Goal: Answer question/provide support: Share knowledge or assist other users

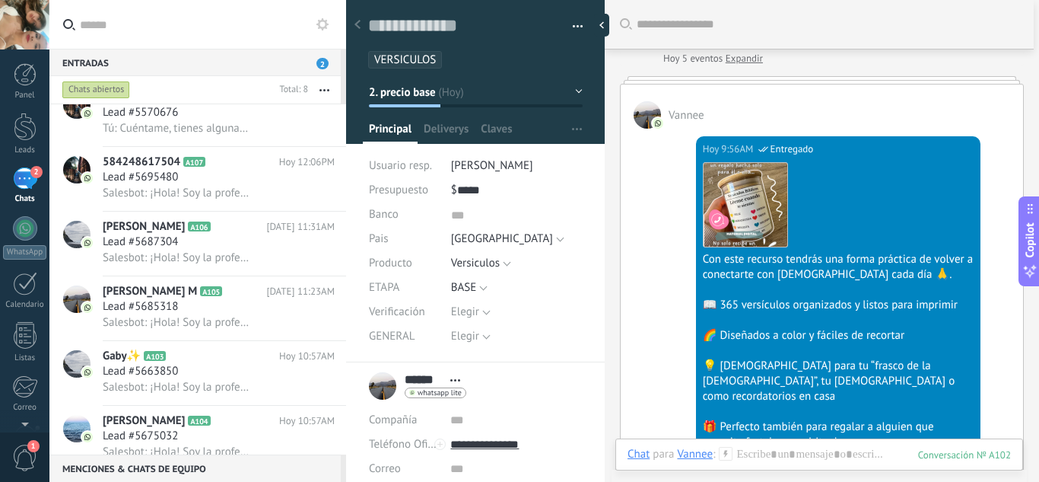
click at [86, 76] on div "Chats abiertos" at bounding box center [166, 89] width 215 height 27
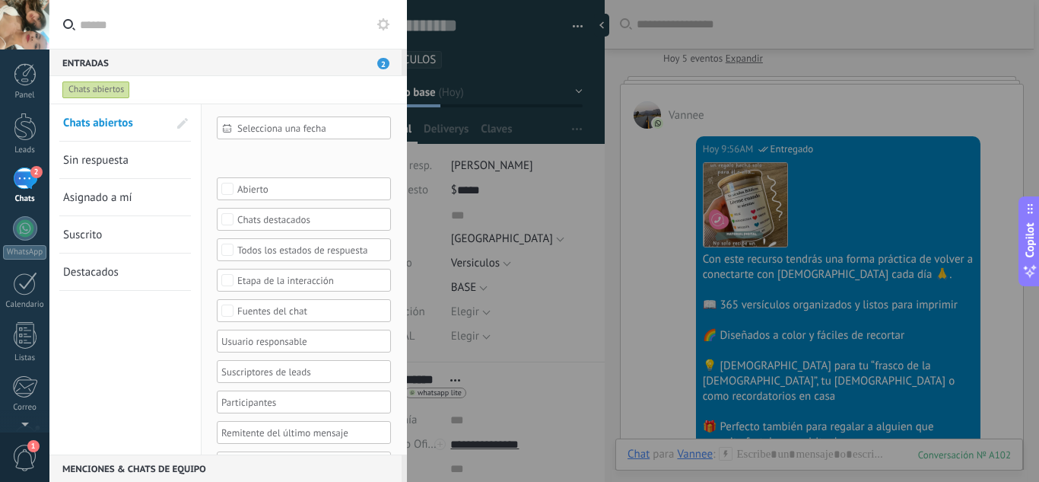
click at [100, 155] on span "Sin respuesta" at bounding box center [95, 160] width 65 height 14
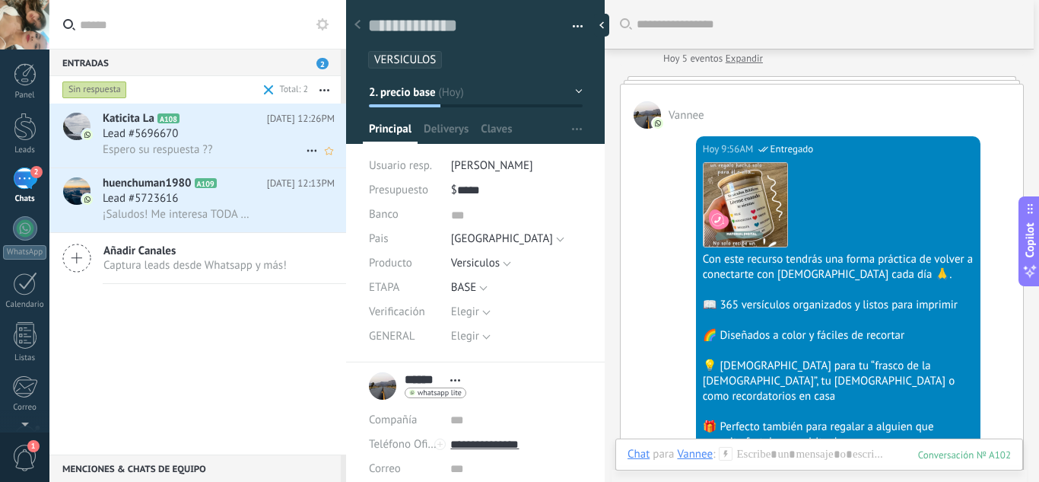
click at [264, 157] on div "Katicita La A108 [DATE] 12:26PM Lead #5696670 Espero su respuesta ??" at bounding box center [224, 135] width 243 height 64
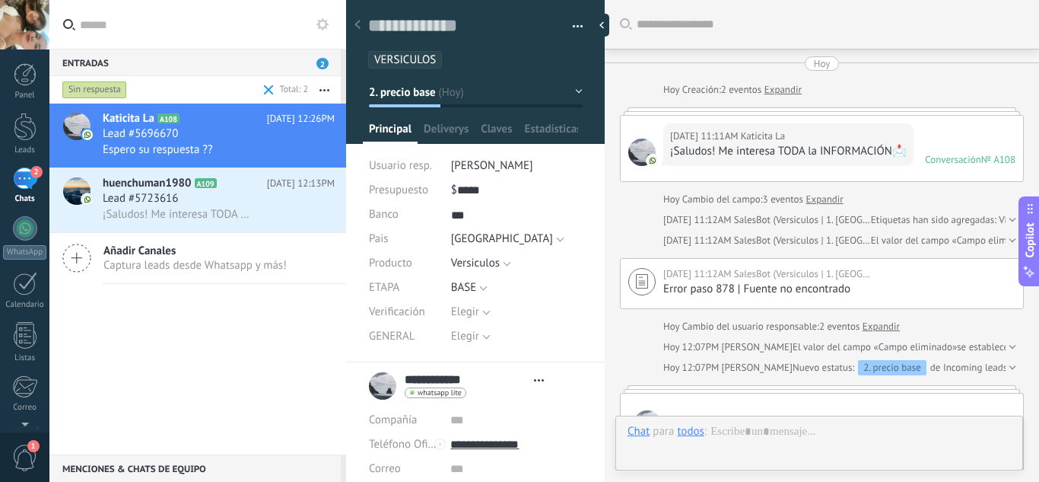
type textarea "***"
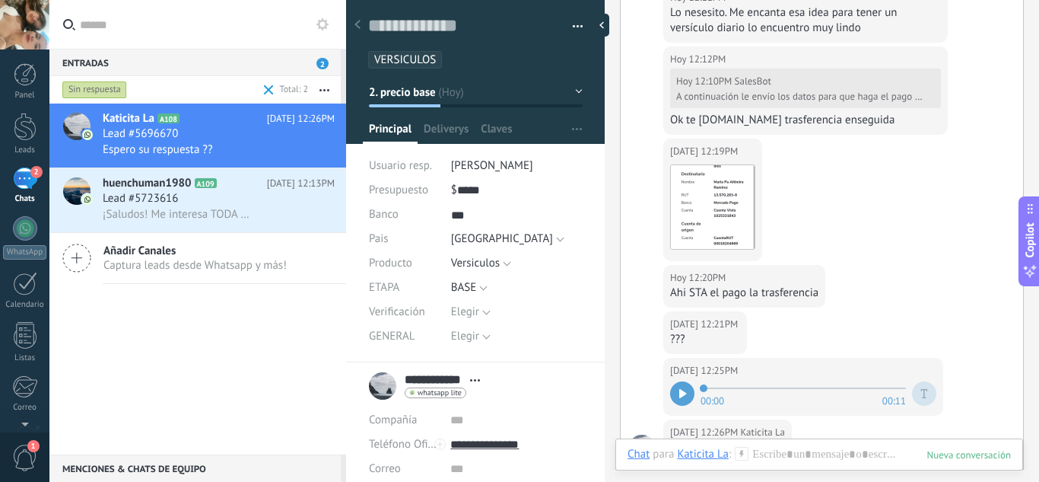
scroll to position [2463, 0]
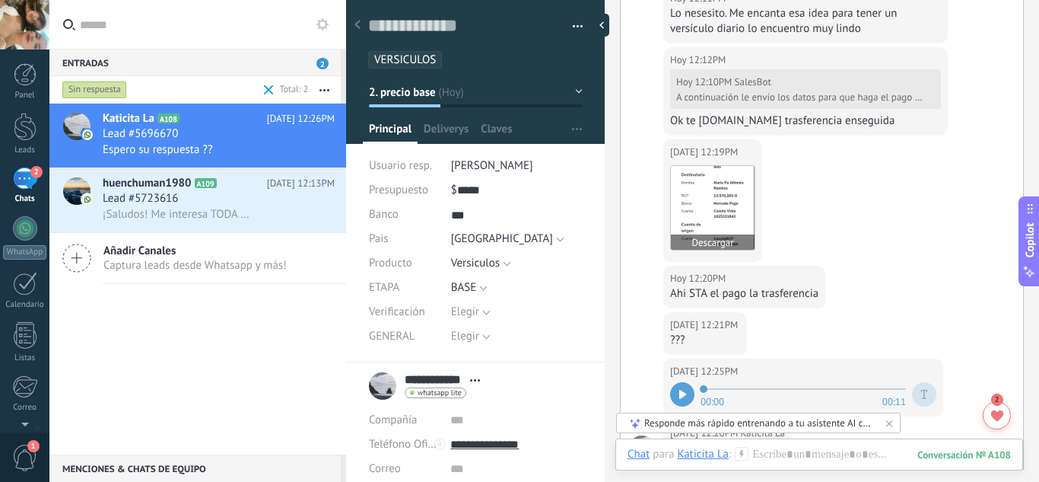
click at [698, 166] on img at bounding box center [713, 208] width 84 height 84
type input "**********"
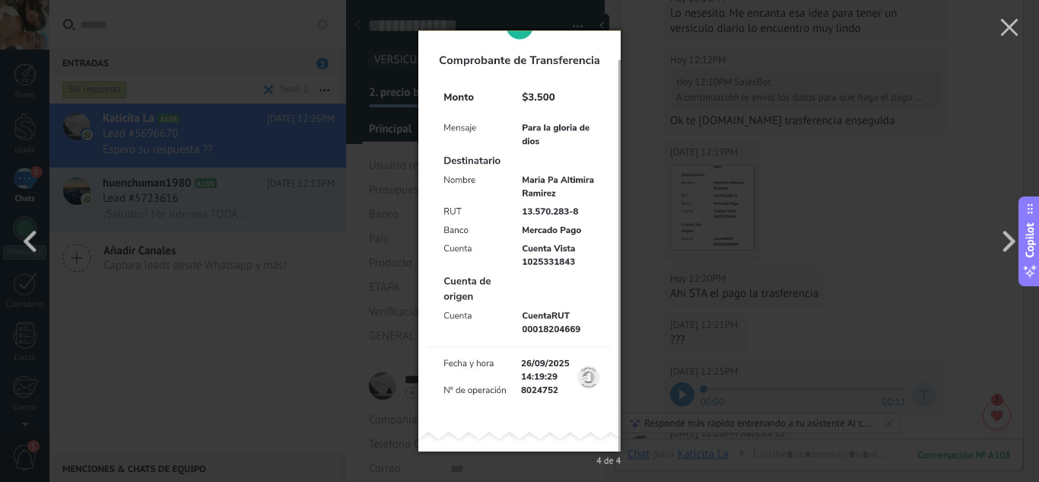
click at [721, 327] on div "4 de 4" at bounding box center [519, 241] width 1039 height 482
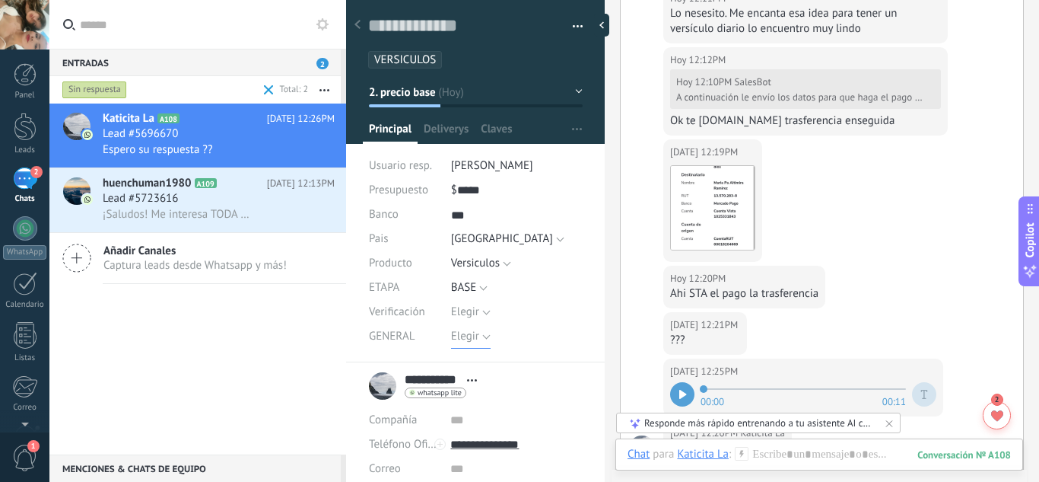
click at [469, 332] on span "Elegir" at bounding box center [465, 336] width 28 height 14
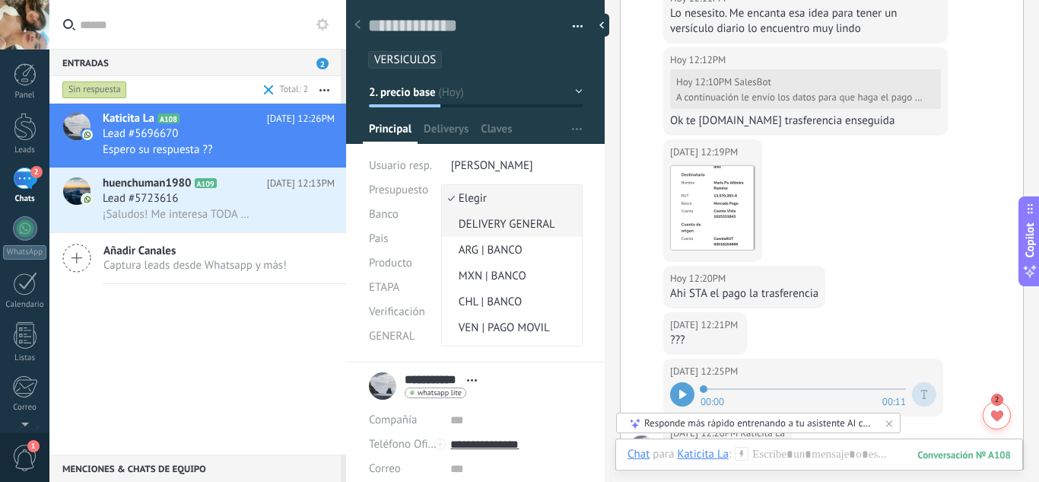
click at [488, 218] on span "DELIVERY GENERAL" at bounding box center [509, 224] width 135 height 14
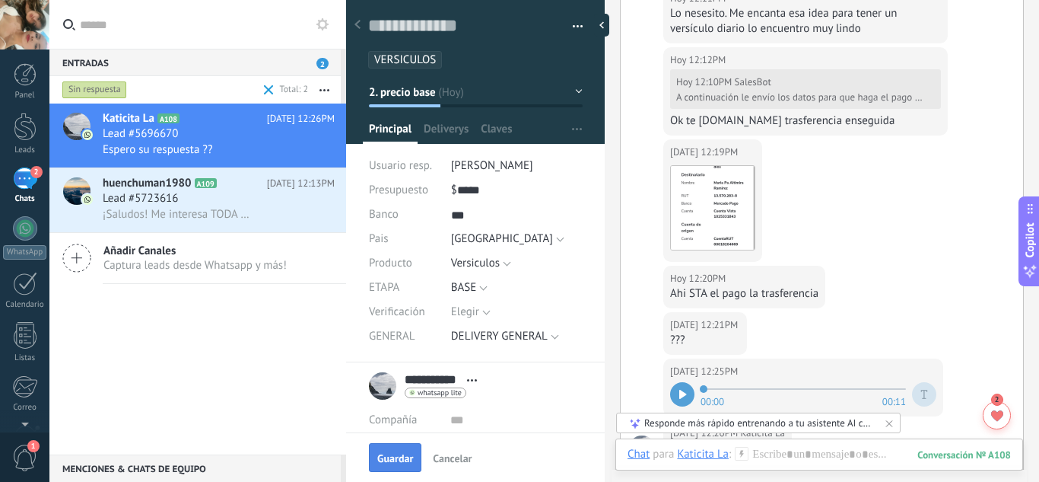
click at [405, 450] on button "Guardar" at bounding box center [395, 457] width 52 height 29
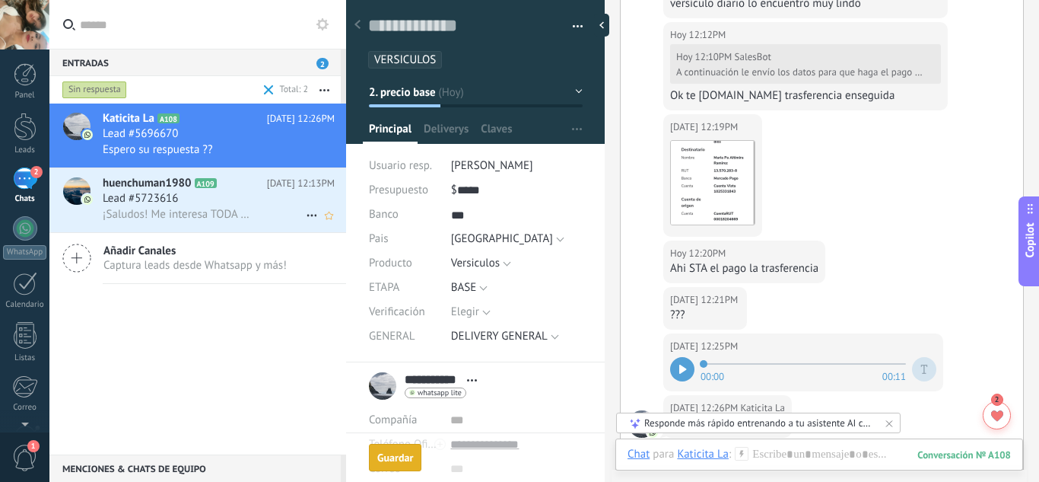
click at [233, 184] on icon at bounding box center [228, 183] width 15 height 15
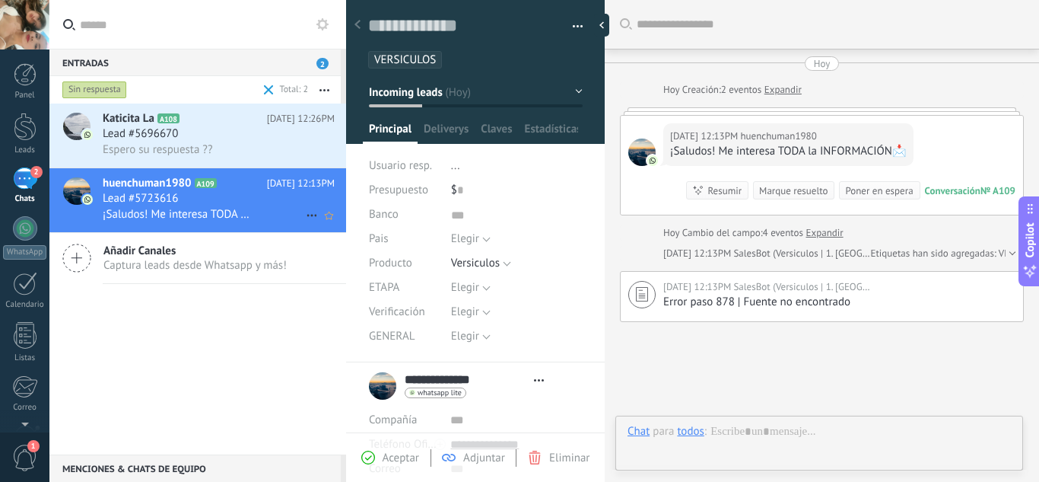
type textarea "***"
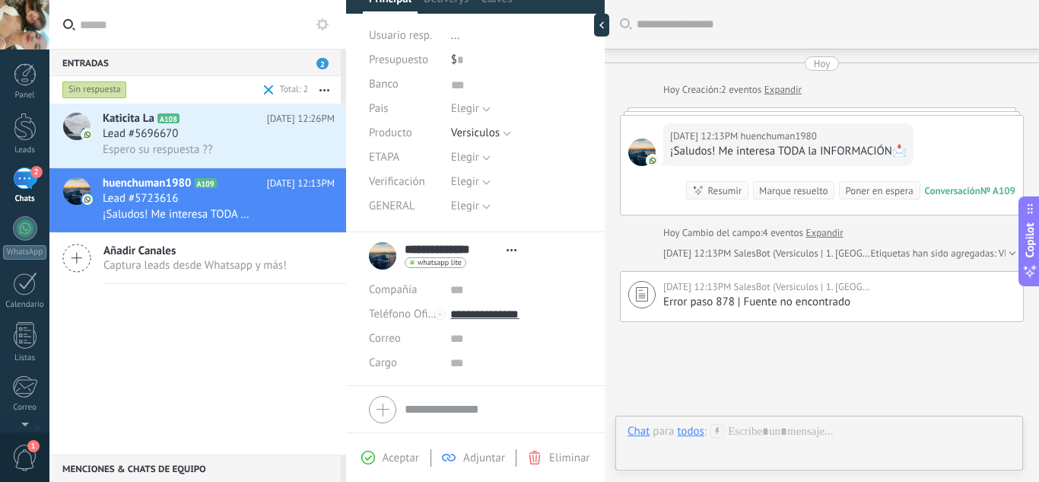
scroll to position [129, 0]
click at [452, 117] on button "Elegir" at bounding box center [471, 109] width 40 height 24
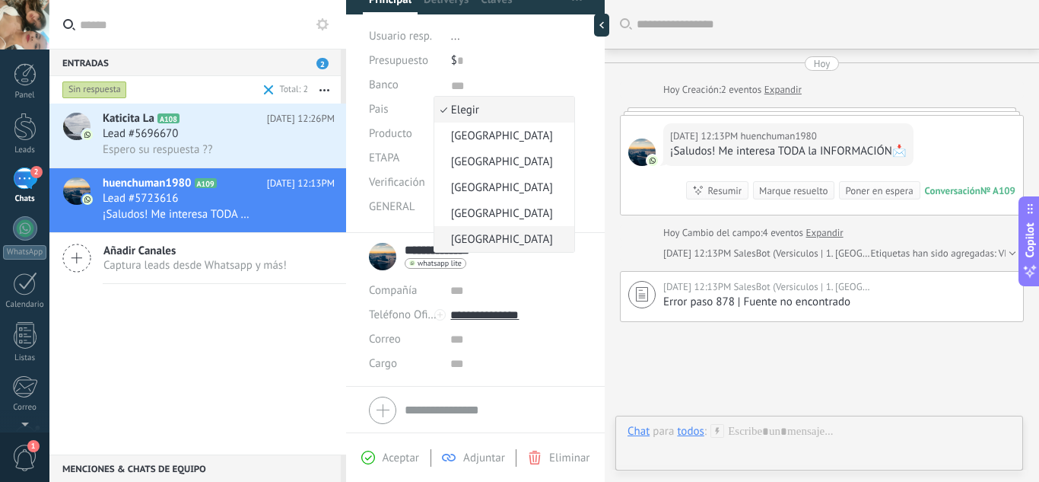
click at [473, 243] on span "[GEOGRAPHIC_DATA]" at bounding box center [501, 239] width 135 height 14
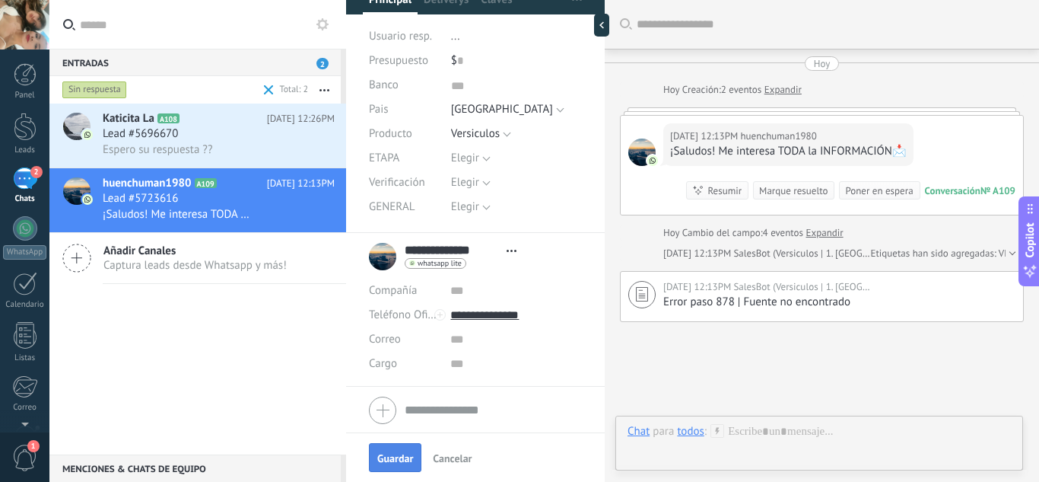
click at [407, 445] on button "Guardar" at bounding box center [395, 457] width 52 height 29
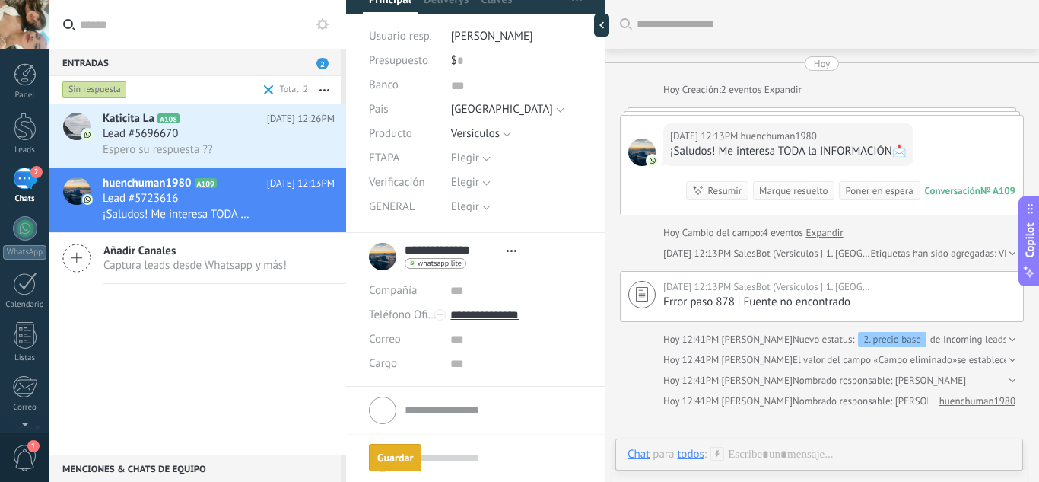
scroll to position [87, 0]
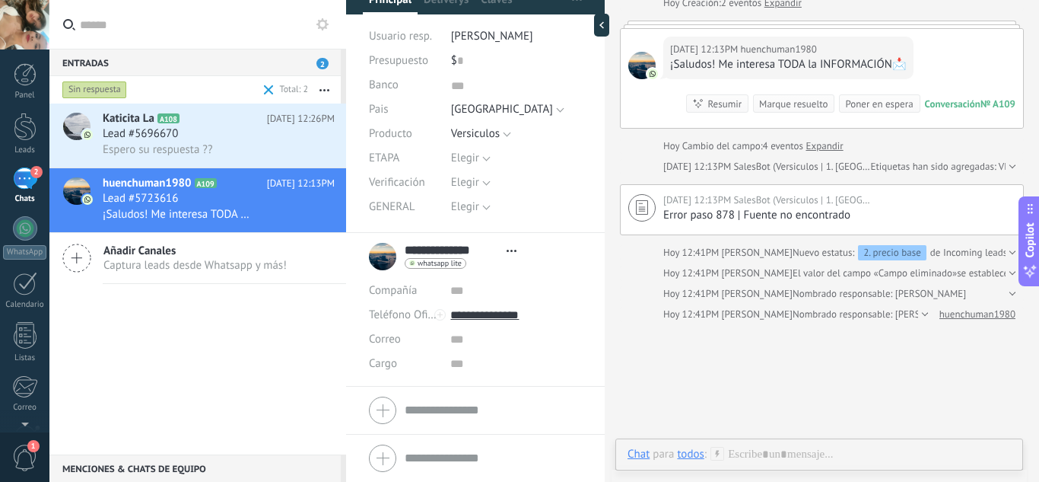
click at [679, 453] on div "todos" at bounding box center [690, 454] width 27 height 14
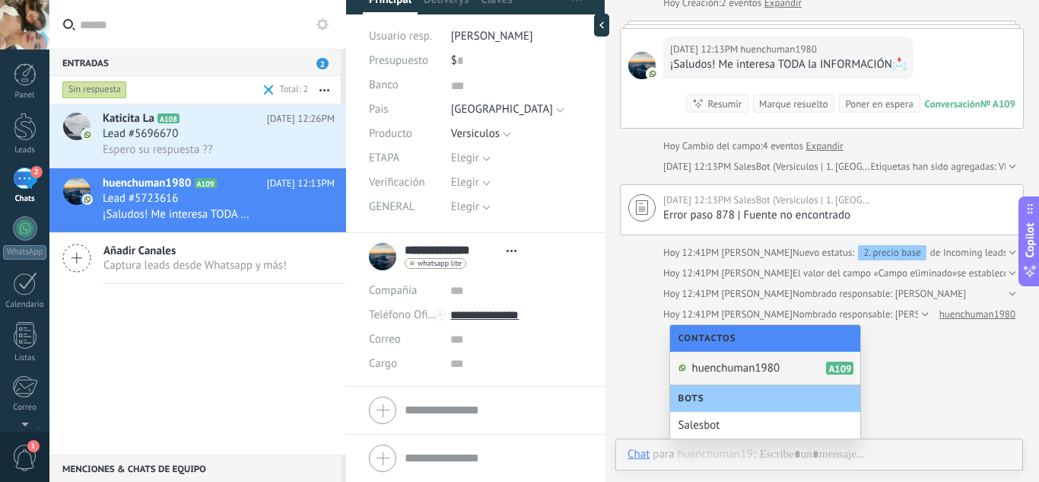
click at [733, 368] on span "huenchuman1980" at bounding box center [736, 368] width 88 height 14
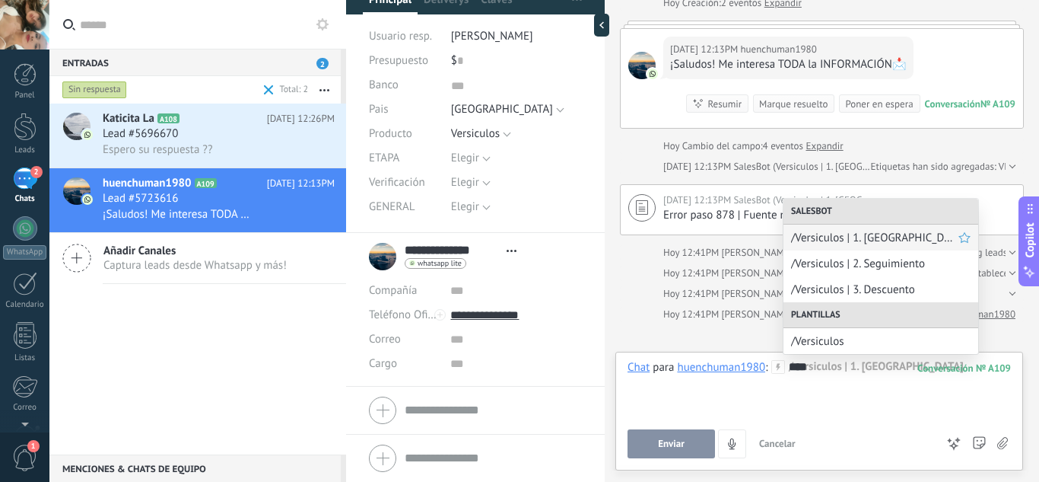
click at [874, 244] on span "/Versiculos | 1. [GEOGRAPHIC_DATA]" at bounding box center [874, 238] width 167 height 14
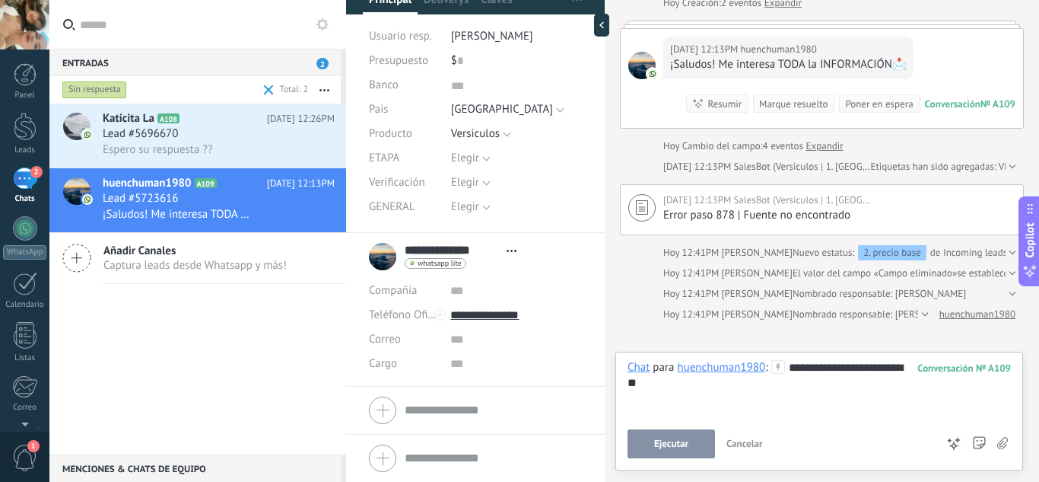
click at [672, 431] on button "Ejecutar" at bounding box center [671, 443] width 87 height 29
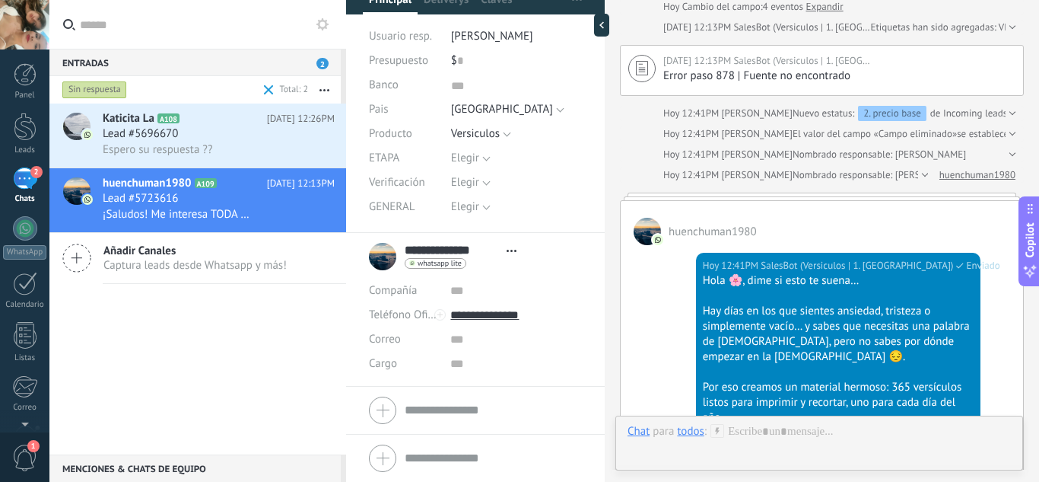
scroll to position [252, 0]
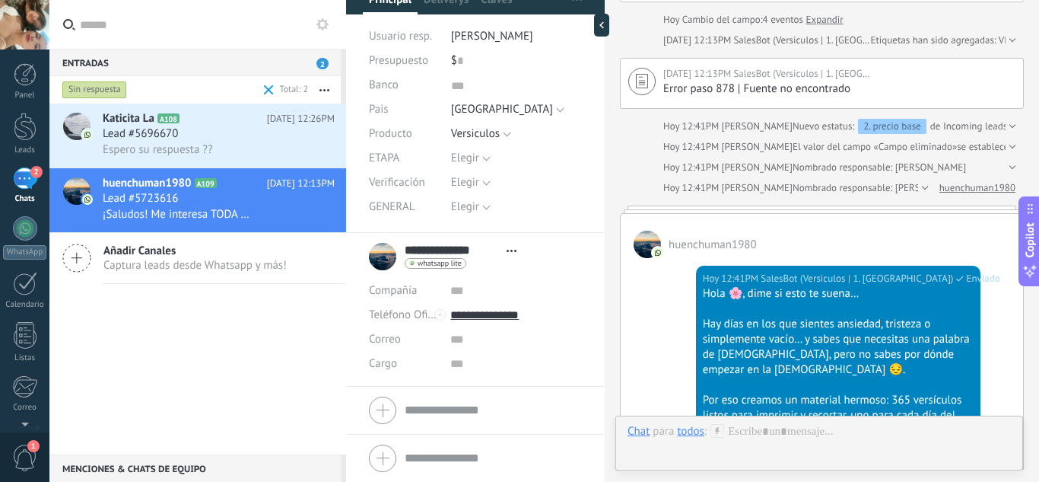
type input "*****"
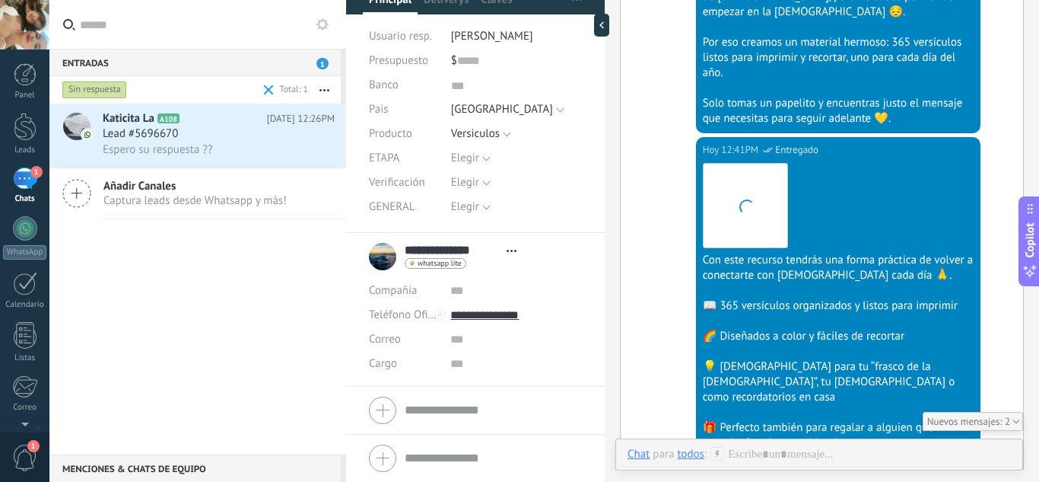
scroll to position [769, 0]
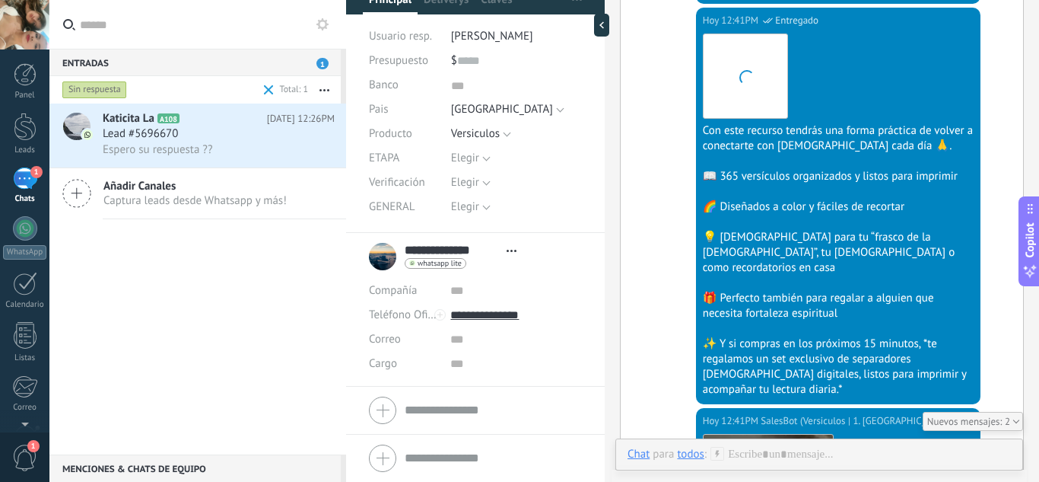
click at [105, 93] on div "Sin respuesta" at bounding box center [94, 90] width 65 height 18
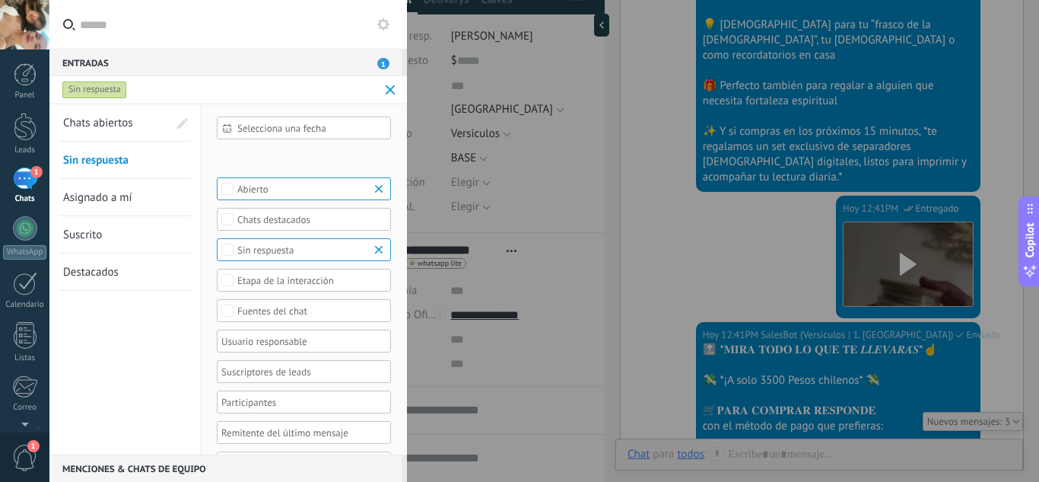
scroll to position [981, 0]
click at [106, 131] on link "Chats abiertos" at bounding box center [115, 122] width 105 height 37
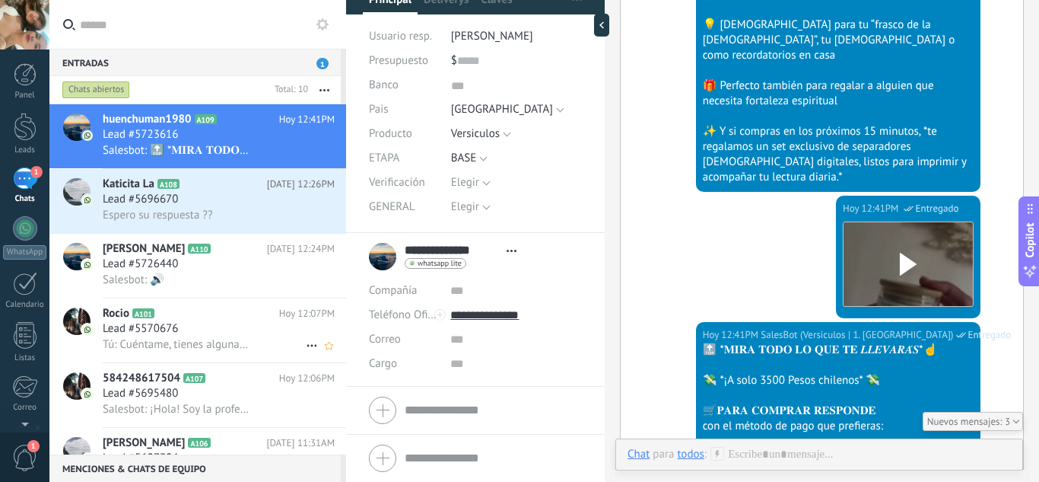
scroll to position [1048, 0]
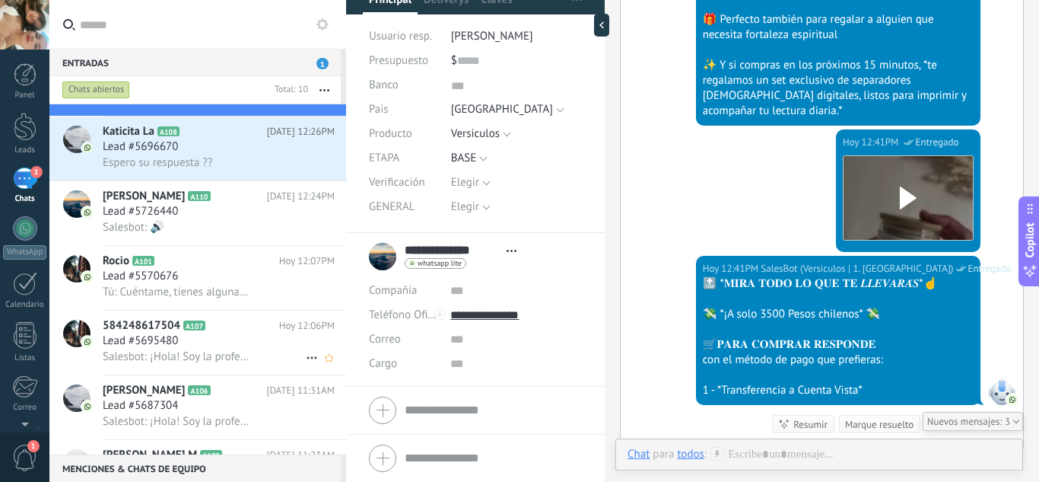
click at [223, 348] on div "Salesbot: ¡Hola! Soy la profe [PERSON_NAME]. 😊 Quería asegurarme de que recibis…" at bounding box center [219, 356] width 232 height 16
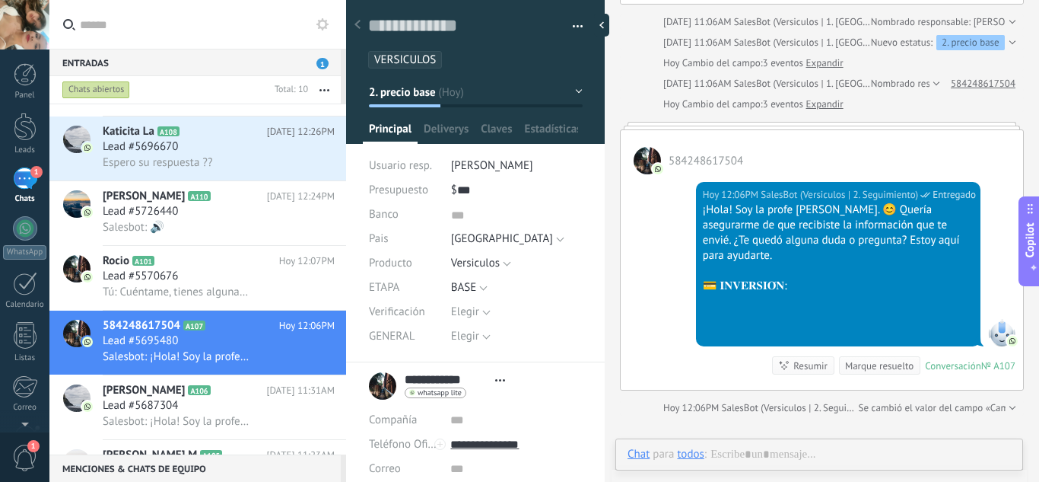
scroll to position [15, 0]
click at [256, 144] on div "Lead #5696670" at bounding box center [219, 146] width 232 height 15
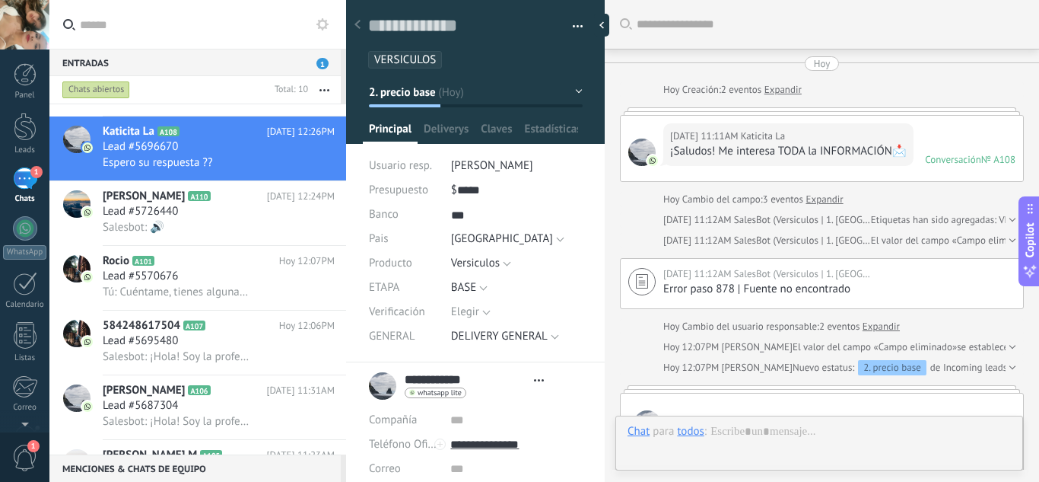
type textarea "***"
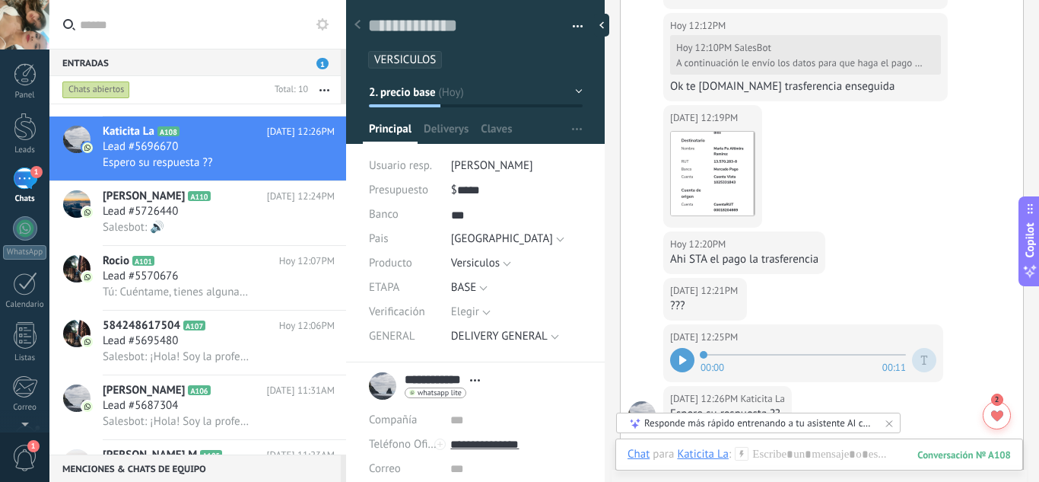
scroll to position [2768, 0]
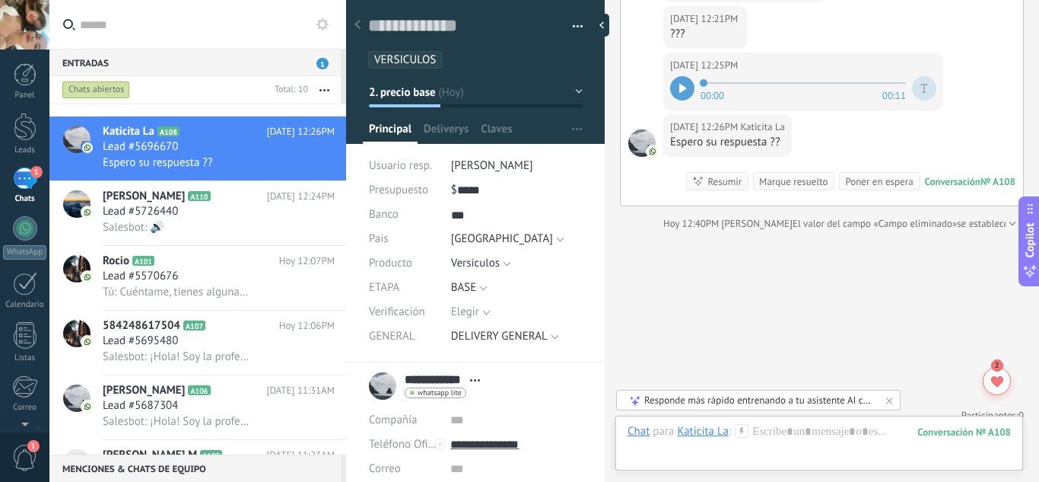
click at [405, 99] on button "2. precio base" at bounding box center [476, 91] width 214 height 27
type input "**********"
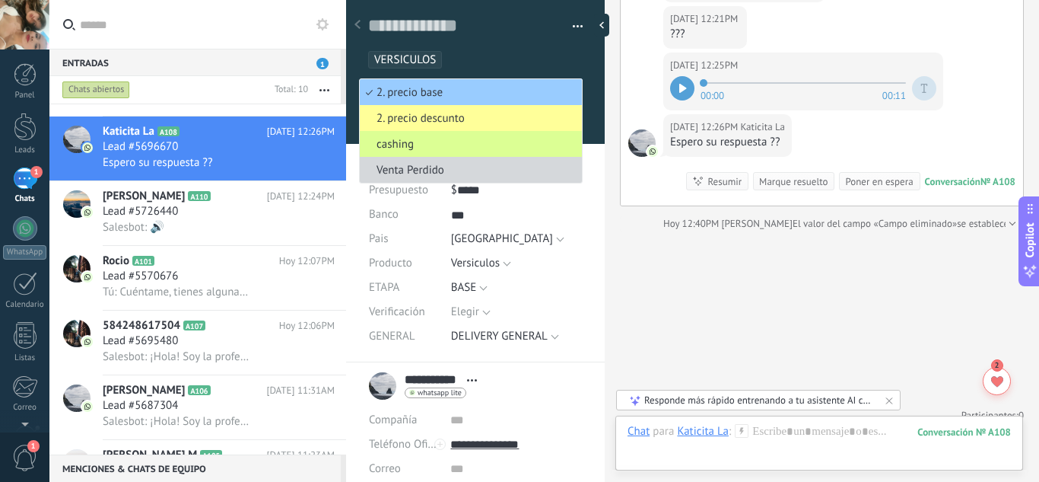
click at [411, 144] on span "cashing" at bounding box center [469, 144] width 218 height 14
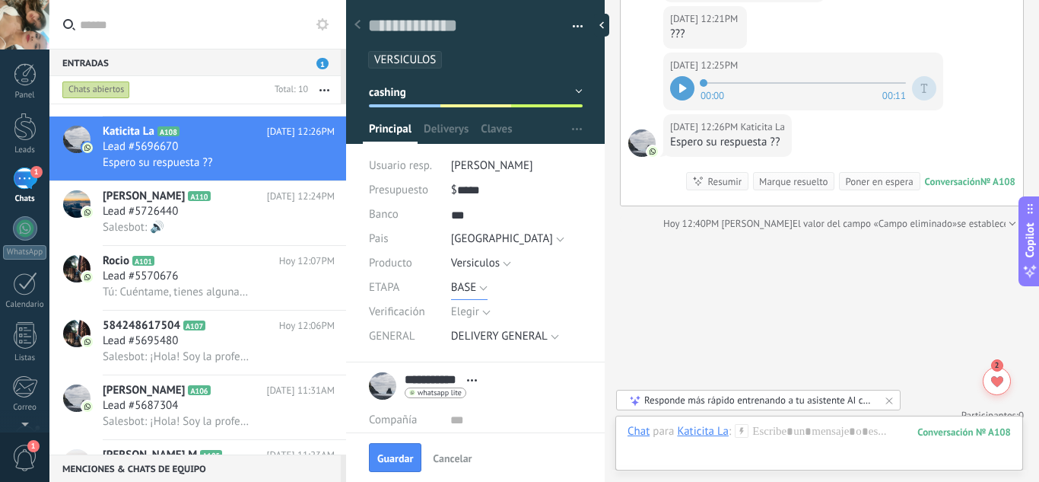
click at [480, 296] on button "BASE" at bounding box center [469, 287] width 37 height 24
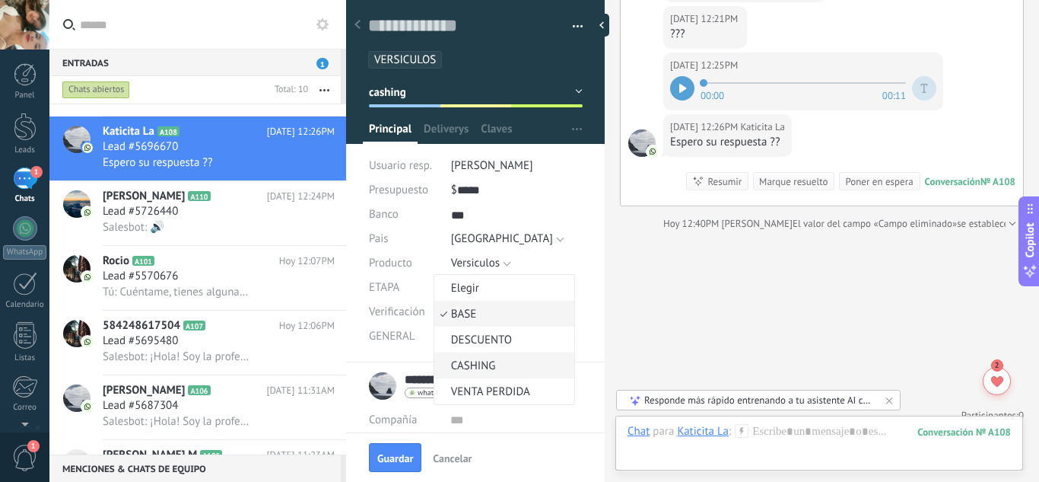
click at [476, 367] on span "CASHING" at bounding box center [501, 365] width 135 height 14
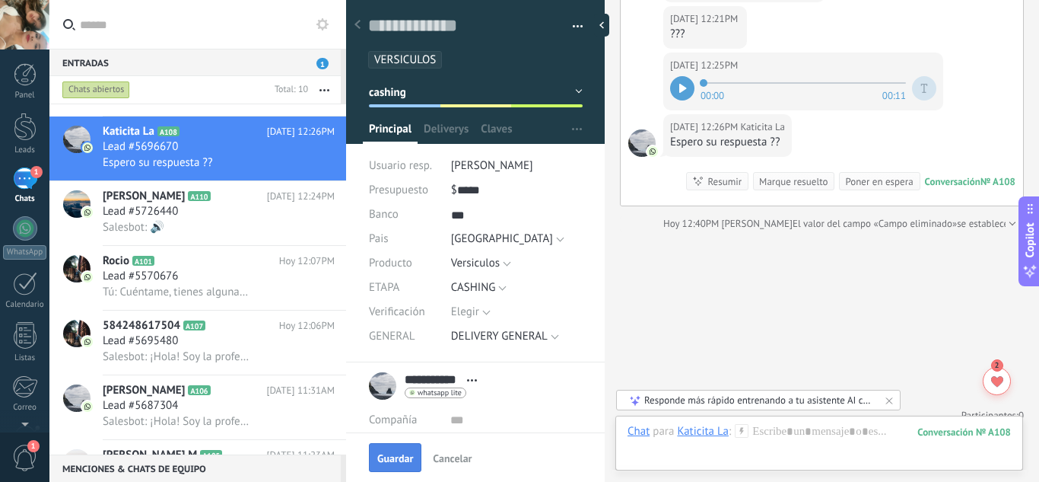
click at [399, 453] on span "Guardar" at bounding box center [395, 458] width 36 height 11
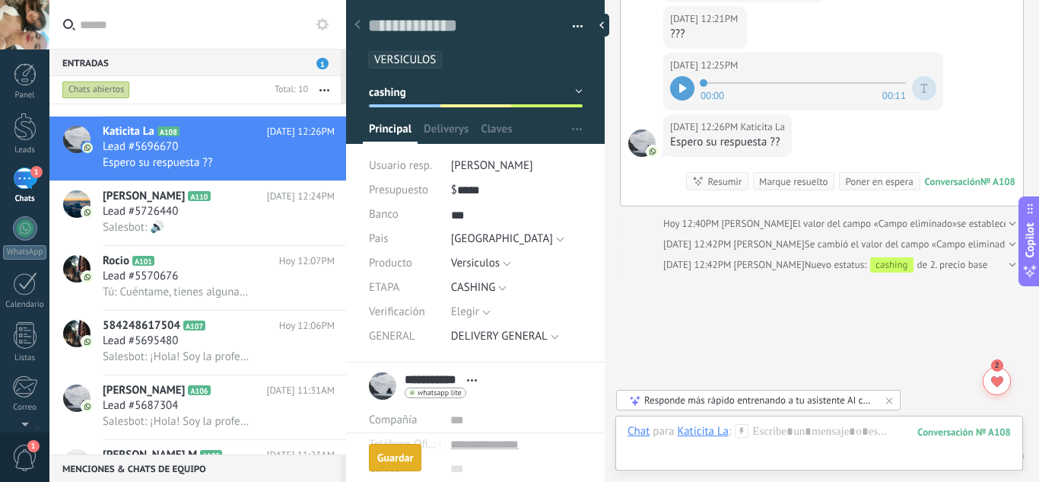
scroll to position [2892, 0]
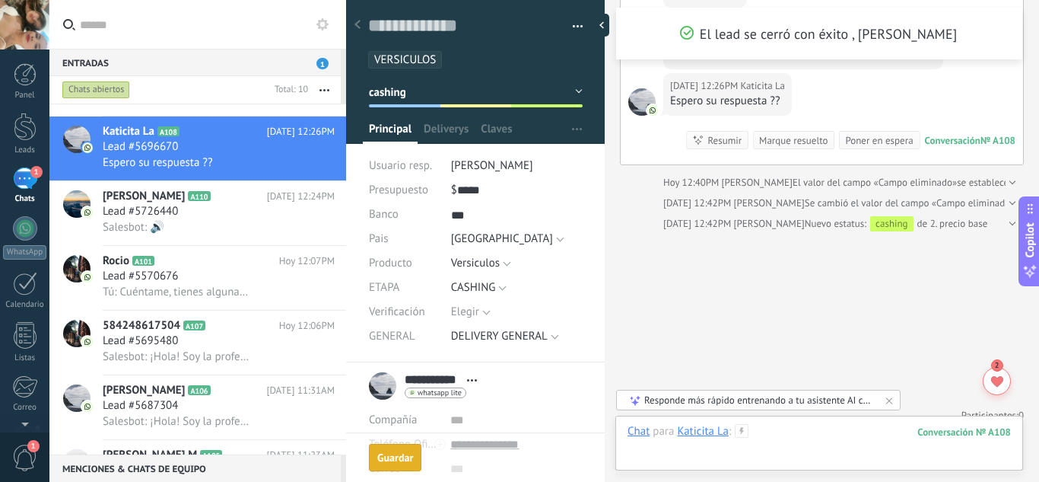
click at [812, 433] on div at bounding box center [819, 447] width 383 height 46
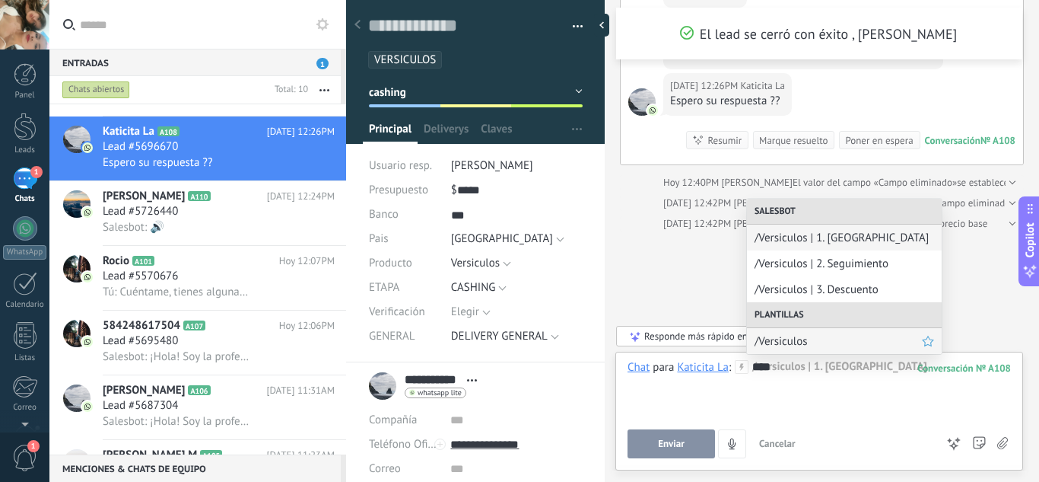
click at [827, 334] on span "/Versiculos" at bounding box center [838, 341] width 167 height 14
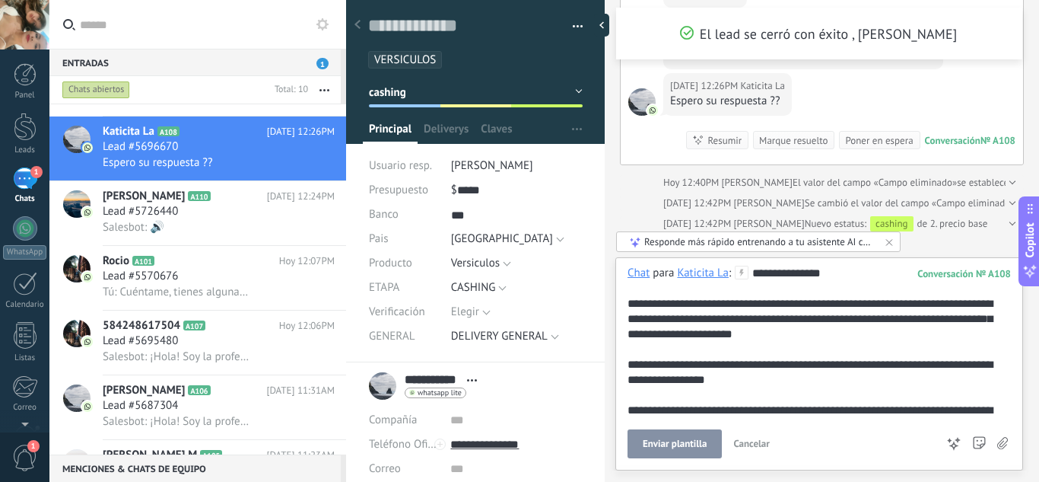
click at [653, 449] on span "Enviar plantilla" at bounding box center [675, 443] width 64 height 11
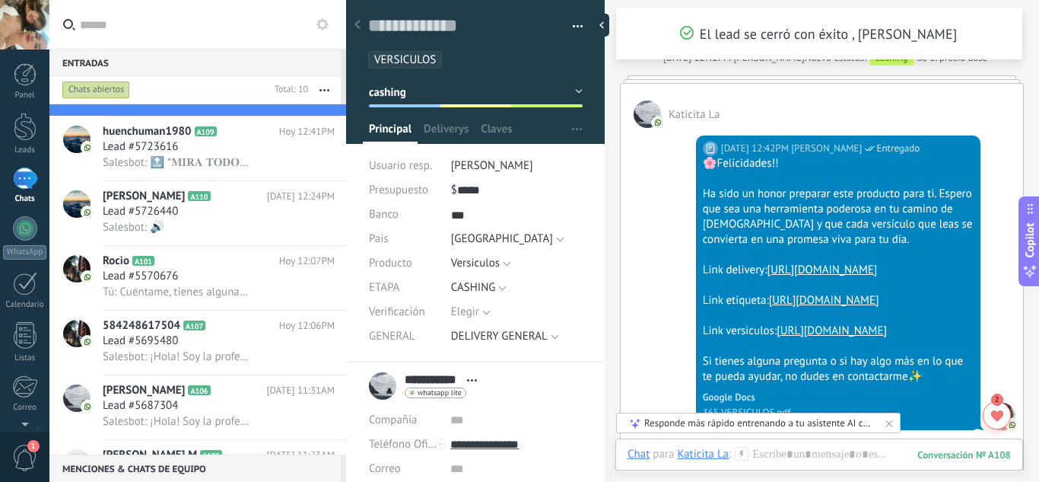
scroll to position [3026, 0]
click at [42, 27] on div at bounding box center [24, 24] width 49 height 49
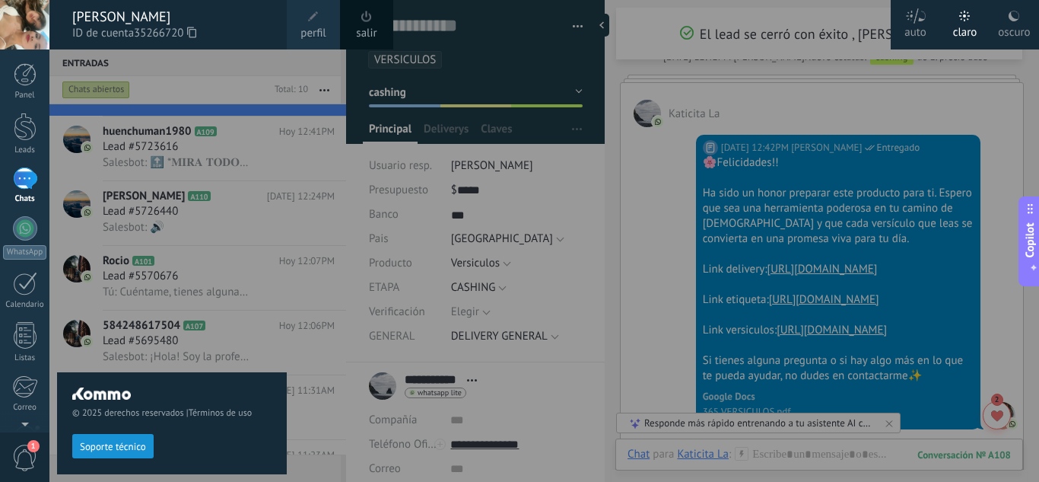
click at [1012, 24] on div "oscuro" at bounding box center [1014, 30] width 32 height 40
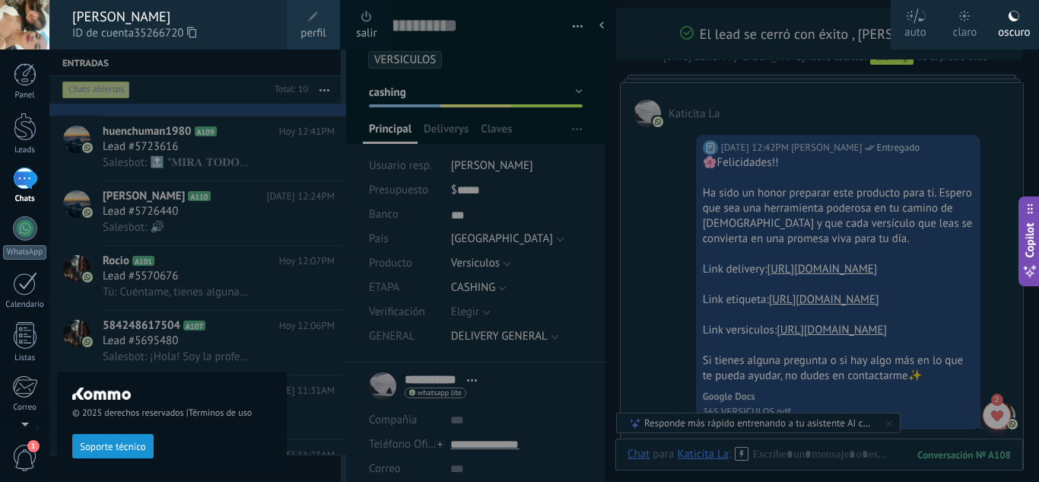
click at [634, 234] on div at bounding box center [568, 241] width 1039 height 482
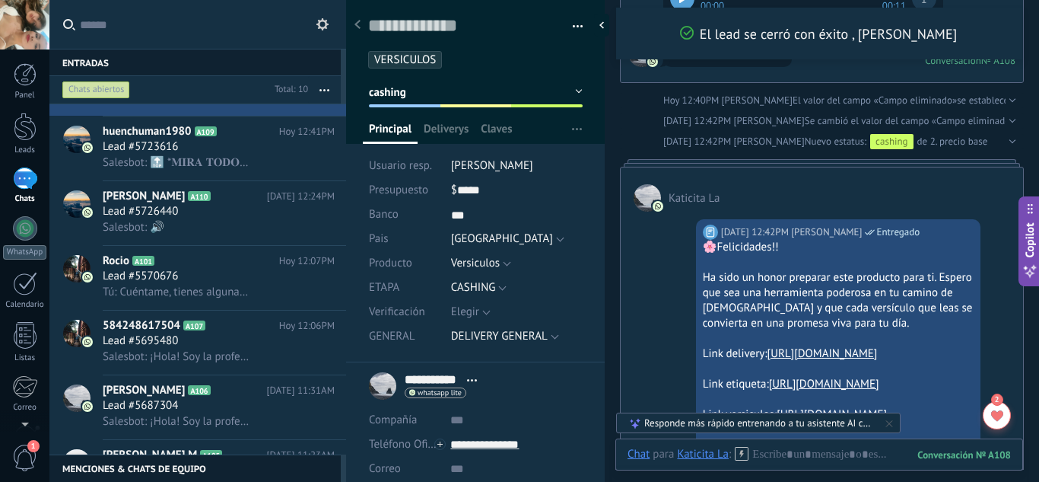
scroll to position [2984, 0]
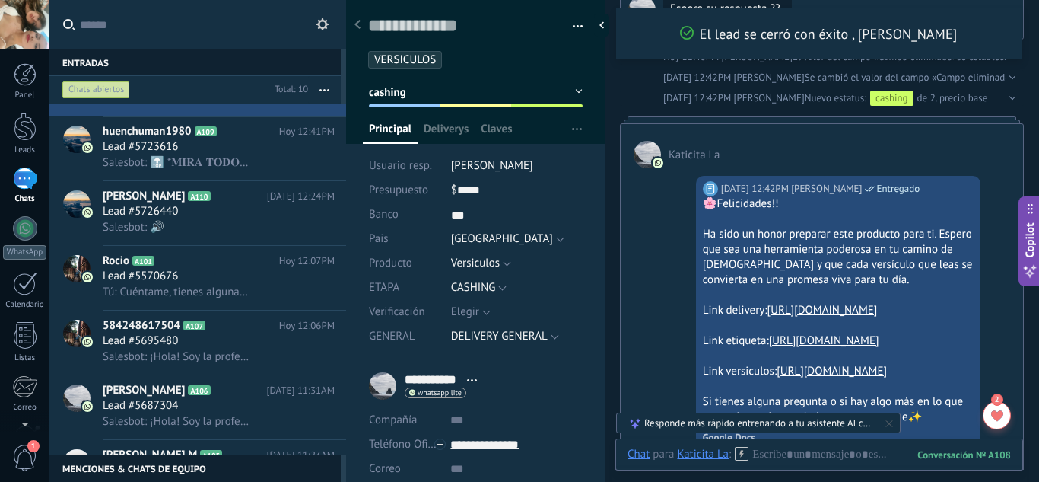
click at [105, 87] on div "Chats abiertos" at bounding box center [96, 90] width 68 height 18
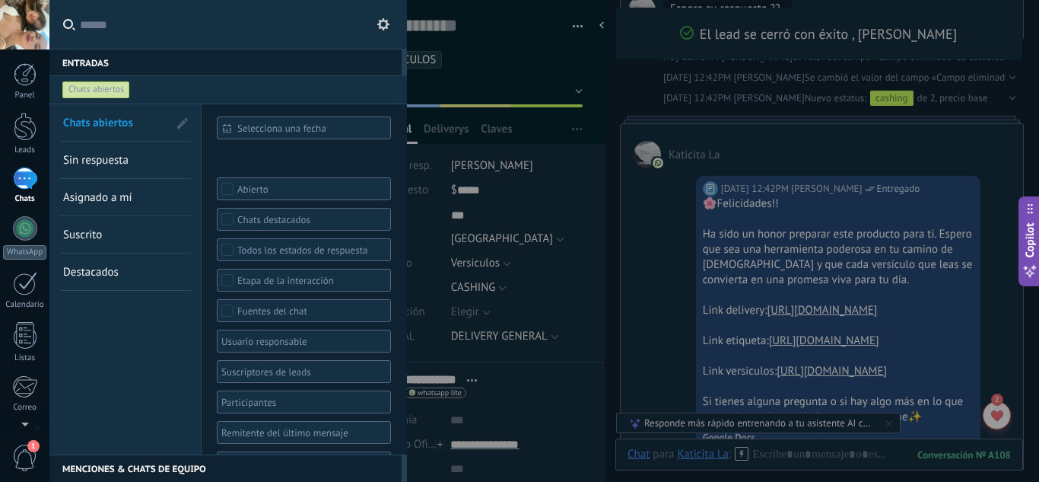
click at [127, 160] on span "Sin respuesta" at bounding box center [95, 160] width 65 height 14
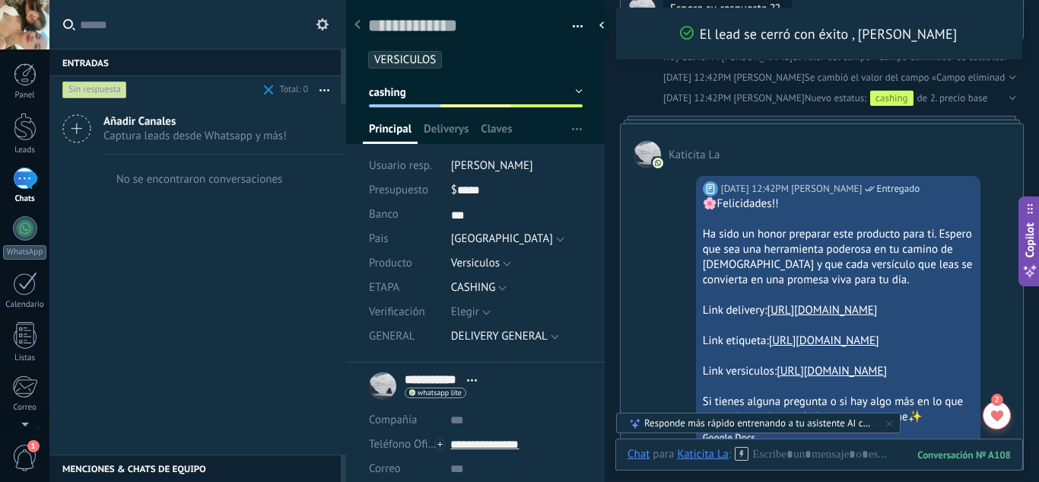
click at [29, 30] on div at bounding box center [24, 24] width 49 height 49
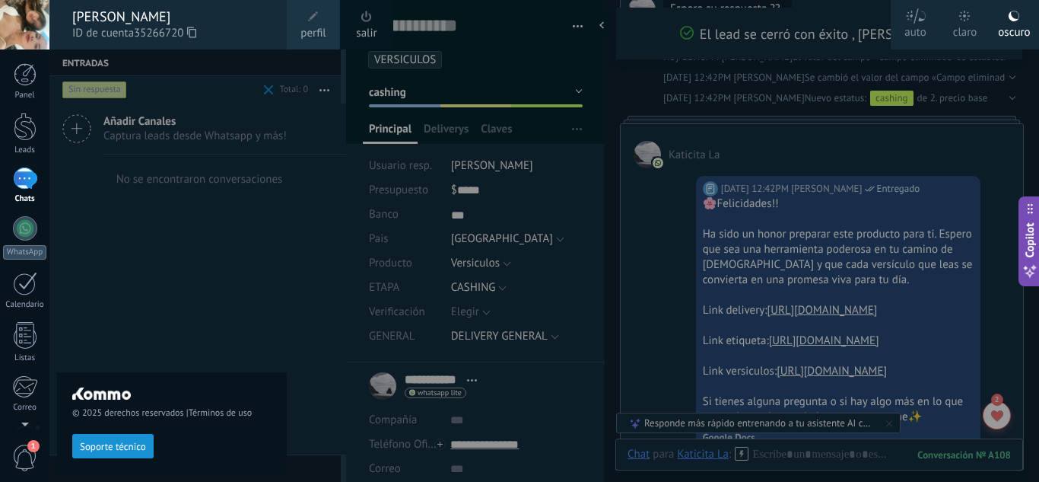
click at [168, 237] on div "© 2025 derechos reservados | Términos de uso Soporte técnico" at bounding box center [172, 265] width 230 height 432
click at [176, 297] on div "© 2025 derechos reservados | Términos de uso Soporte técnico" at bounding box center [172, 265] width 230 height 432
click at [183, 316] on div "© 2025 derechos reservados | Términos de uso Soporte técnico" at bounding box center [172, 265] width 230 height 432
click at [1, 19] on div at bounding box center [24, 24] width 49 height 49
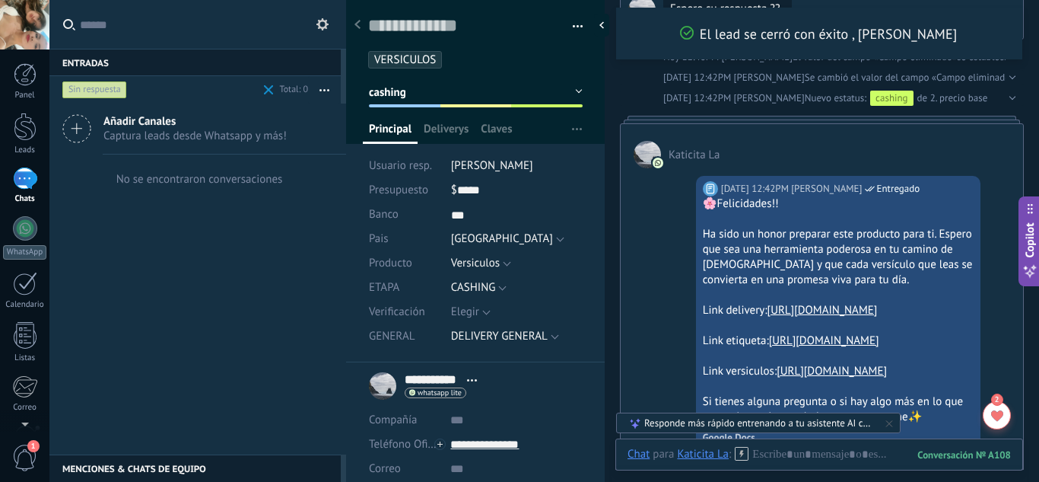
click at [104, 90] on div "Sin respuesta" at bounding box center [94, 90] width 65 height 18
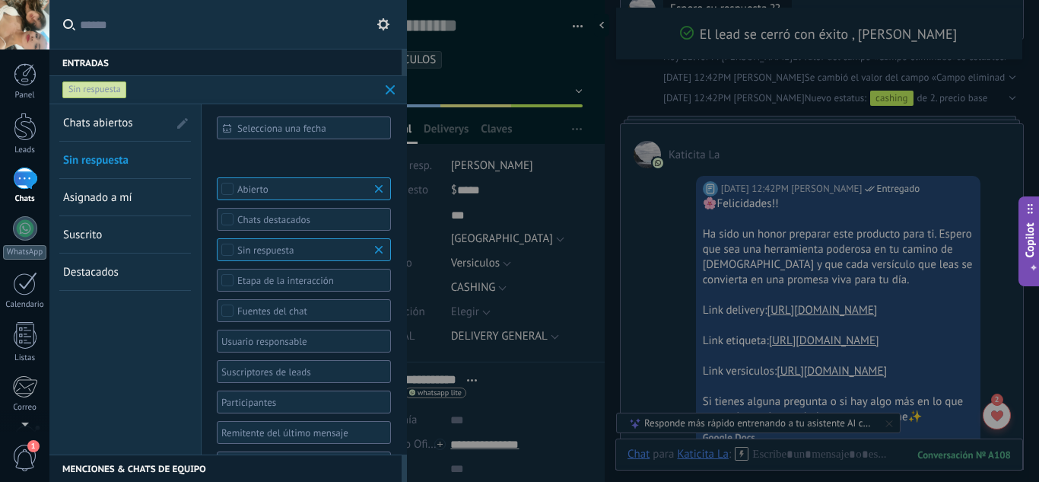
click at [113, 125] on span "Chats abiertos" at bounding box center [98, 123] width 70 height 14
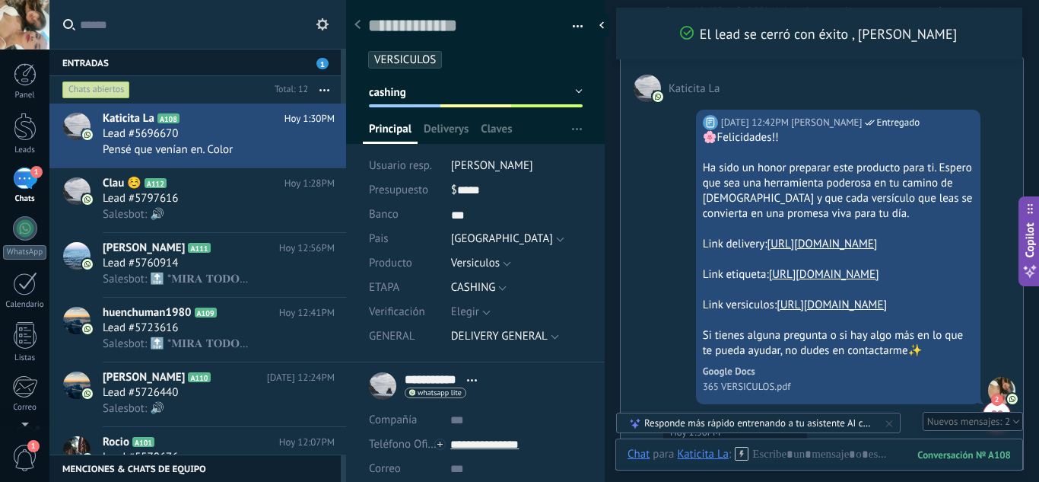
scroll to position [3134, 0]
